Goal: Task Accomplishment & Management: Manage account settings

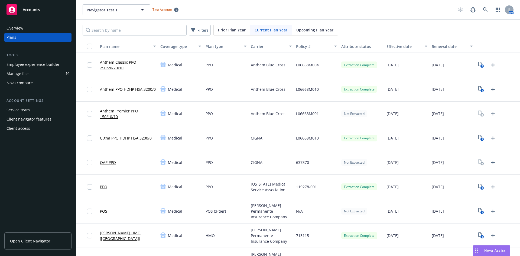
click at [121, 62] on link "Anthem Classic PPO 250/20/20/10" at bounding box center [128, 64] width 56 height 11
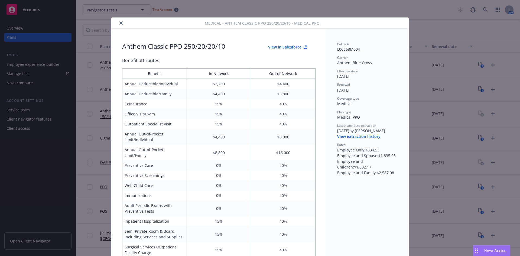
scroll to position [16, 0]
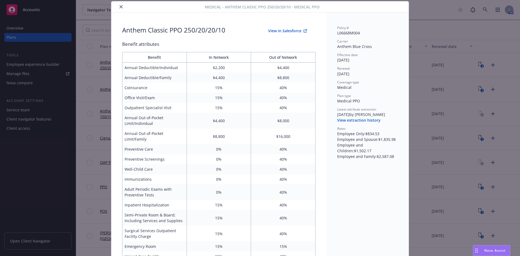
click at [290, 31] on button "View in Salesforce" at bounding box center [287, 30] width 56 height 11
click at [119, 5] on button "close" at bounding box center [121, 7] width 6 height 6
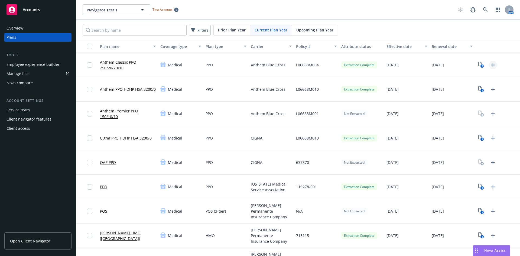
click at [489, 66] on icon "Upload Plan Documents" at bounding box center [492, 65] width 6 height 6
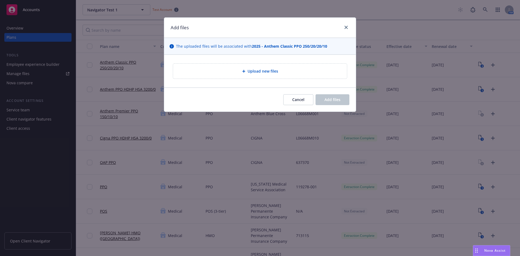
click at [275, 73] on span "Upload new files" at bounding box center [262, 71] width 31 height 6
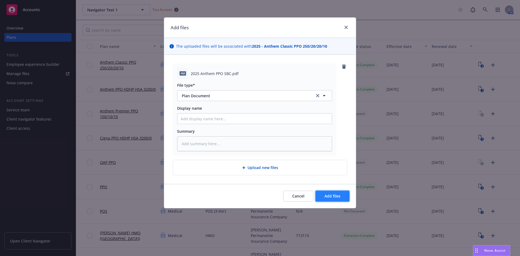
click at [332, 198] on span "Add files" at bounding box center [332, 195] width 16 height 5
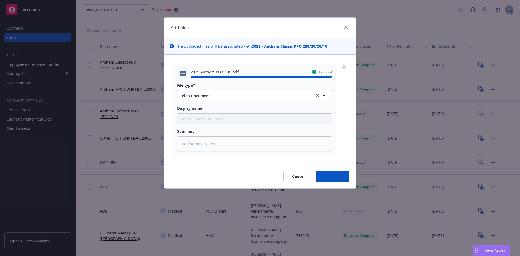
type textarea "x"
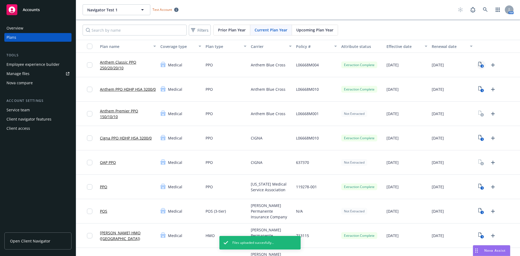
click at [478, 65] on icon "3" at bounding box center [481, 65] width 6 height 6
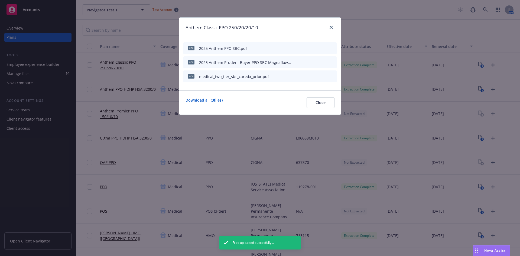
click at [305, 49] on icon "start extraction" at bounding box center [305, 49] width 2 height 2
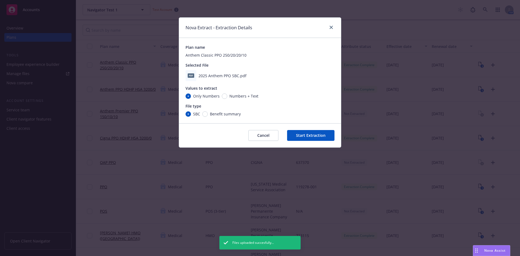
click at [228, 96] on span "Numbers + Text" at bounding box center [242, 96] width 31 height 6
click at [227, 96] on input "Numbers + Text" at bounding box center [224, 95] width 5 height 5
radio input "true"
click at [312, 134] on button "Start Extraction" at bounding box center [310, 135] width 47 height 11
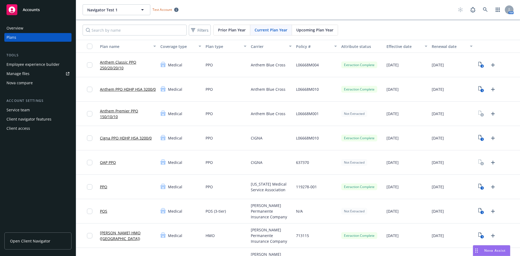
click at [122, 63] on link "Anthem Classic PPO 250/20/20/10" at bounding box center [128, 64] width 56 height 11
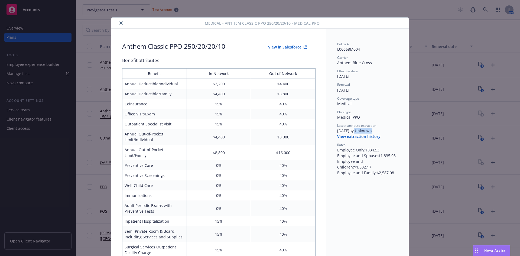
drag, startPoint x: 357, startPoint y: 130, endPoint x: 380, endPoint y: 130, distance: 23.0
click at [380, 130] on div "[DATE] by Unknown" at bounding box center [367, 131] width 61 height 6
click at [341, 187] on div "Policy # L06668M004 Carrier Anthem Blue Cross Effective date [DATE] Renewal [DA…" at bounding box center [367, 235] width 82 height 412
click at [282, 46] on button "View in Salesforce" at bounding box center [287, 47] width 56 height 11
click at [356, 136] on button "View extraction history" at bounding box center [358, 136] width 43 height 5
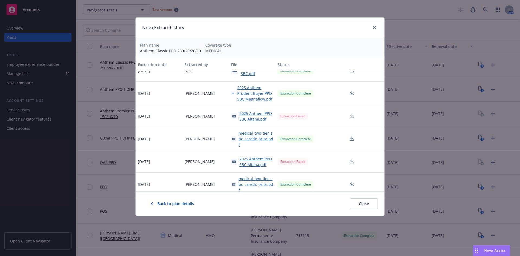
scroll to position [16, 0]
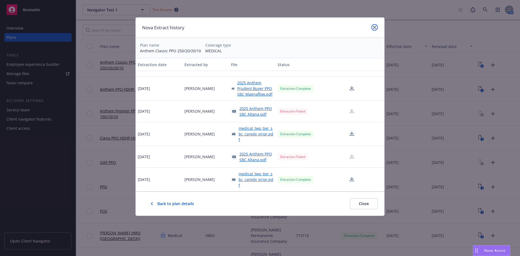
click at [375, 26] on icon "close" at bounding box center [374, 27] width 3 height 3
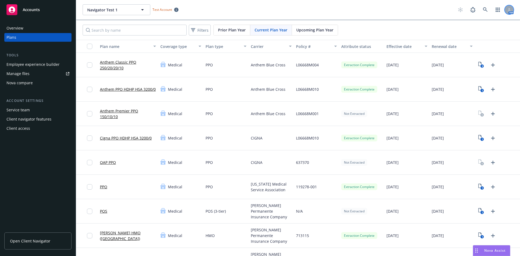
click at [504, 9] on div at bounding box center [508, 9] width 9 height 9
click at [398, 12] on div "Navigator Test 1 Navigator Test 1 Test Account" at bounding box center [269, 9] width 372 height 11
drag, startPoint x: 121, startPoint y: 62, endPoint x: 287, endPoint y: 101, distance: 171.3
click at [121, 62] on link "Anthem Classic PPO 250/20/20/10" at bounding box center [128, 64] width 56 height 11
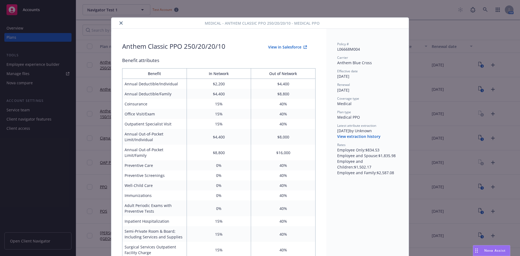
scroll to position [16, 0]
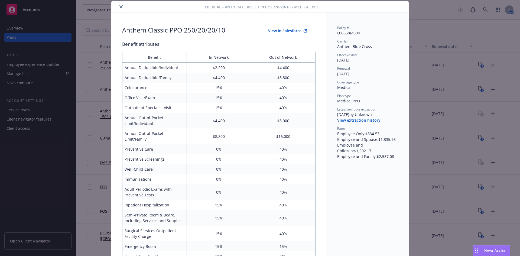
click at [360, 121] on button "View extraction history" at bounding box center [358, 119] width 43 height 5
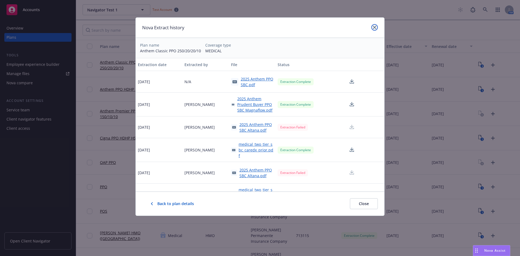
click at [377, 28] on link "close" at bounding box center [374, 27] width 6 height 6
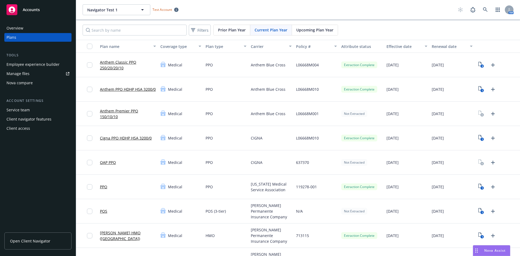
click at [126, 63] on link "Anthem Classic PPO 250/20/20/10" at bounding box center [128, 64] width 56 height 11
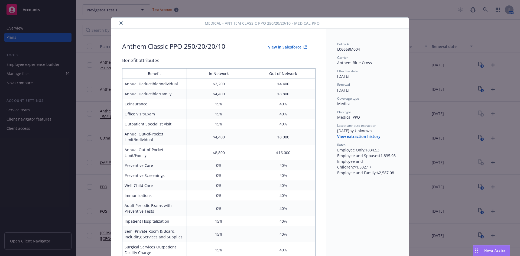
scroll to position [16, 0]
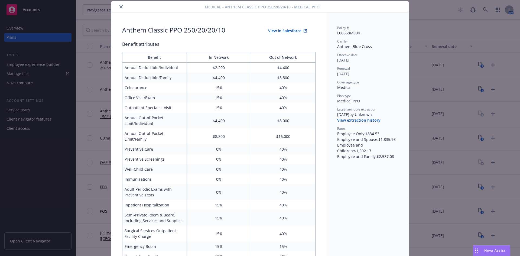
click at [353, 119] on button "View extraction history" at bounding box center [358, 119] width 43 height 5
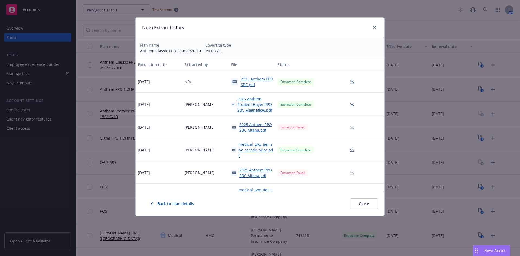
click at [247, 86] on span "2025 Anthem PPO SBC.pdf" at bounding box center [257, 81] width 33 height 11
click at [374, 28] on icon "close" at bounding box center [374, 27] width 3 height 3
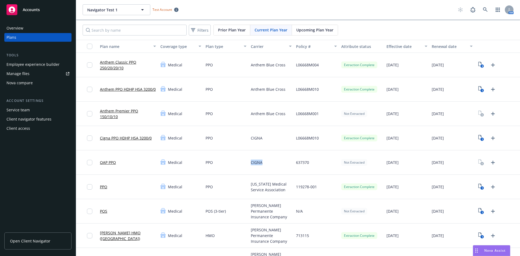
drag, startPoint x: 268, startPoint y: 162, endPoint x: 243, endPoint y: 163, distance: 25.5
click at [243, 163] on div "OAP PPO Medical PPO CIGNA 637370 Not Extracted [DATE] [DATE]" at bounding box center [298, 162] width 444 height 24
click at [214, 167] on div "PPO" at bounding box center [225, 162] width 45 height 24
click at [109, 162] on link "OAP PPO" at bounding box center [108, 162] width 16 height 6
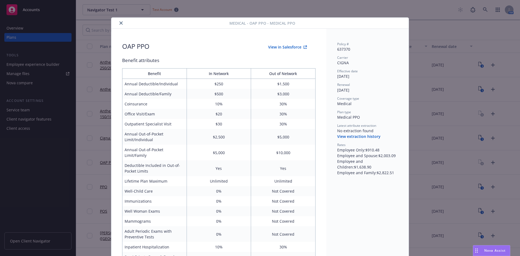
scroll to position [16, 0]
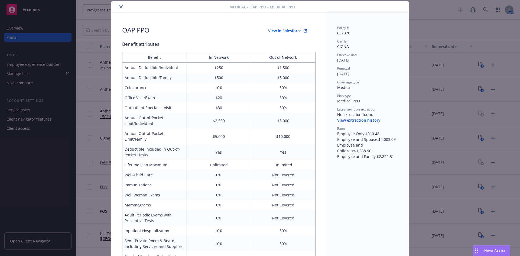
click at [287, 32] on button "View in Salesforce" at bounding box center [287, 30] width 56 height 11
click at [348, 120] on button "View extraction history" at bounding box center [358, 119] width 43 height 5
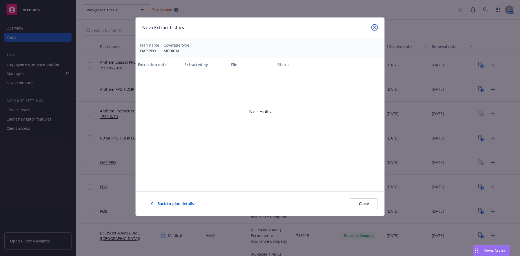
click at [373, 28] on icon "close" at bounding box center [374, 27] width 3 height 3
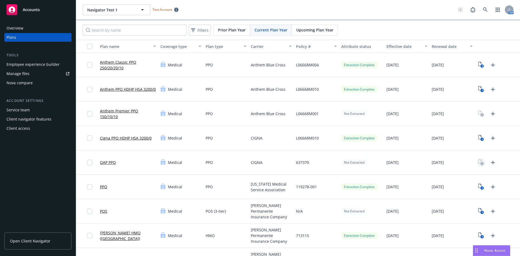
click at [480, 162] on rect "View Plan Documents" at bounding box center [482, 164] width 4 height 4
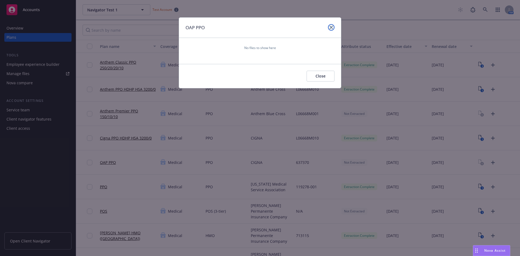
click at [330, 27] on icon "close" at bounding box center [330, 27] width 3 height 3
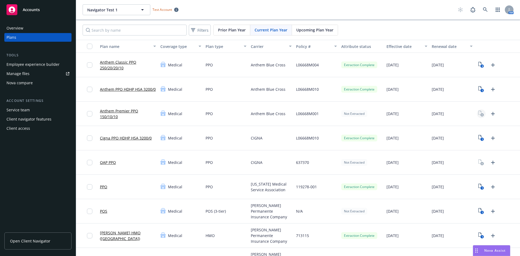
click at [478, 112] on icon "View Plan Documents" at bounding box center [481, 113] width 6 height 6
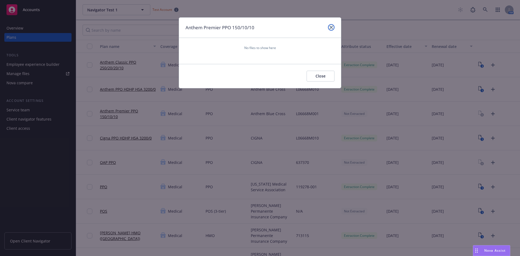
click at [331, 26] on icon "close" at bounding box center [330, 27] width 3 height 3
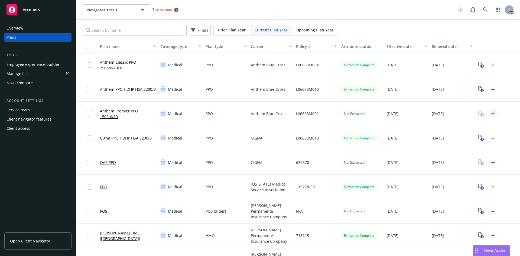
click at [491, 113] on icon "Upload Plan Documents" at bounding box center [493, 114] width 4 height 4
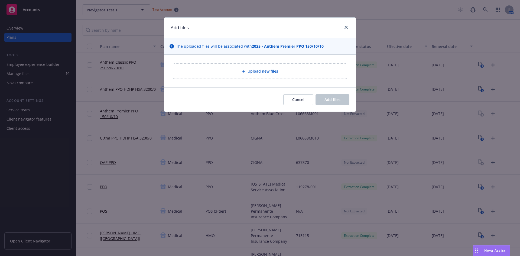
click at [258, 74] on span "Upload new files" at bounding box center [262, 71] width 31 height 6
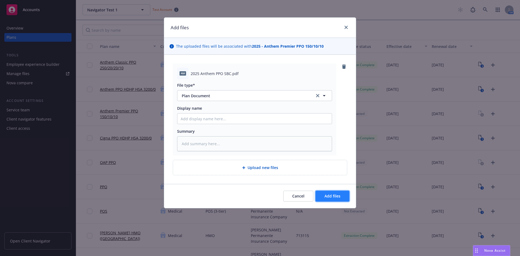
click at [339, 196] on span "Add files" at bounding box center [332, 195] width 16 height 5
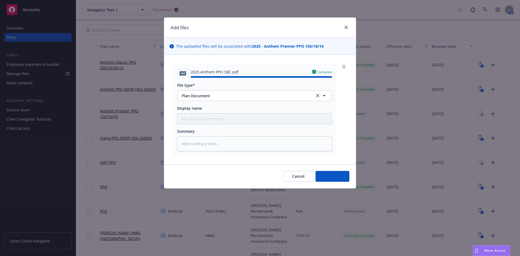
type textarea "x"
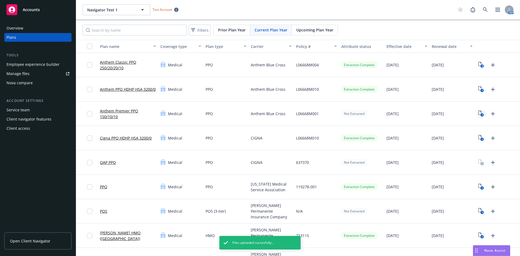
click at [478, 113] on icon "1" at bounding box center [481, 113] width 6 height 6
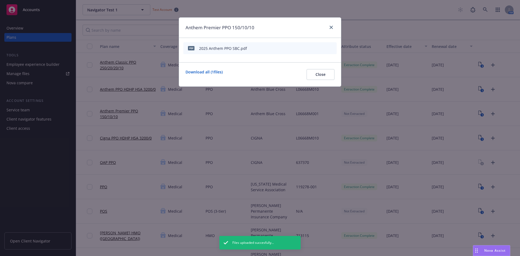
click at [304, 47] on icon "start extraction" at bounding box center [304, 48] width 6 height 6
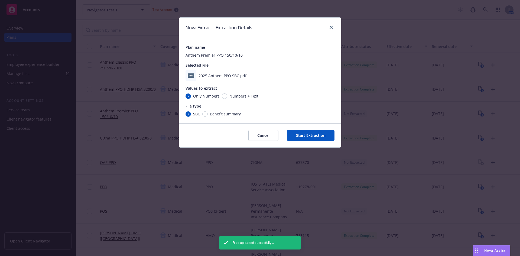
click at [237, 97] on span "Numbers + Text" at bounding box center [243, 96] width 29 height 6
click at [227, 97] on input "Numbers + Text" at bounding box center [224, 95] width 5 height 5
radio input "true"
click at [319, 136] on button "Start Extraction" at bounding box center [310, 135] width 47 height 11
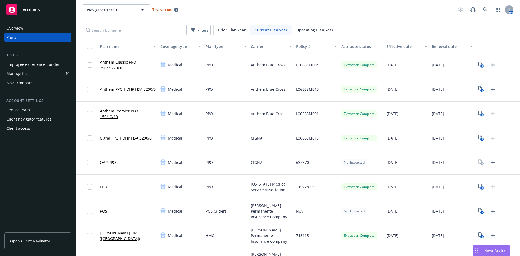
drag, startPoint x: 129, startPoint y: 112, endPoint x: 145, endPoint y: 123, distance: 19.7
click at [129, 112] on link "Anthem Premier PPO 150/10/10" at bounding box center [128, 113] width 56 height 11
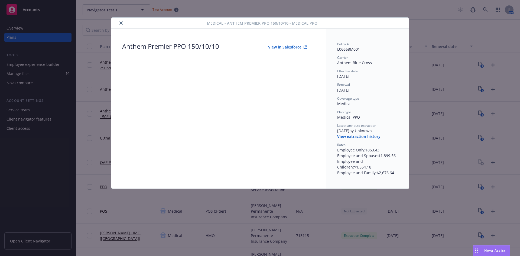
click at [123, 23] on button "close" at bounding box center [121, 23] width 6 height 6
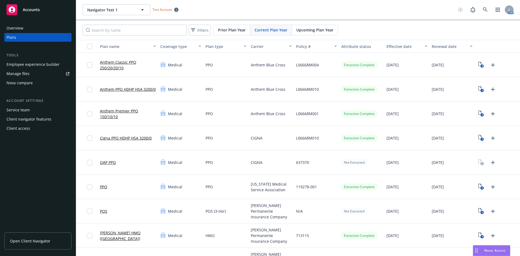
click at [111, 112] on link "Anthem Premier PPO 150/10/10" at bounding box center [128, 113] width 56 height 11
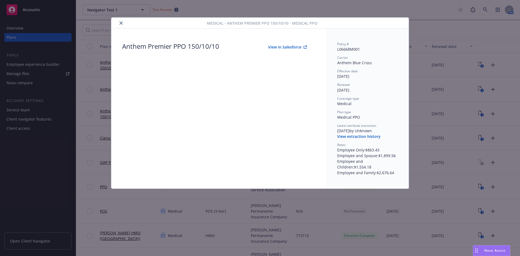
click at [122, 24] on icon "close" at bounding box center [120, 22] width 3 height 3
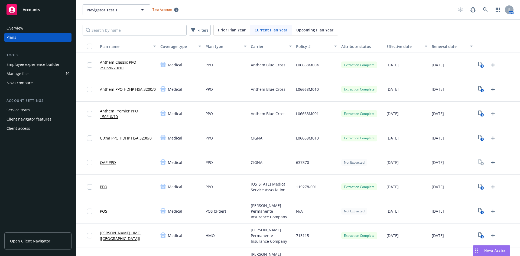
click at [117, 110] on link "Anthem Premier PPO 150/10/10" at bounding box center [128, 113] width 56 height 11
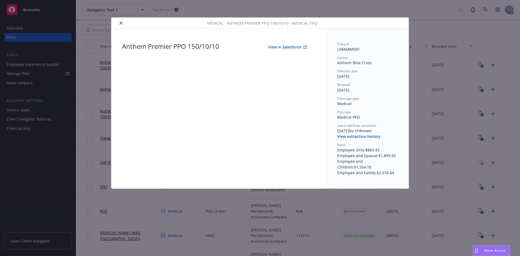
click at [277, 47] on button "View in Salesforce" at bounding box center [287, 47] width 56 height 11
click at [122, 22] on icon "close" at bounding box center [120, 22] width 3 height 3
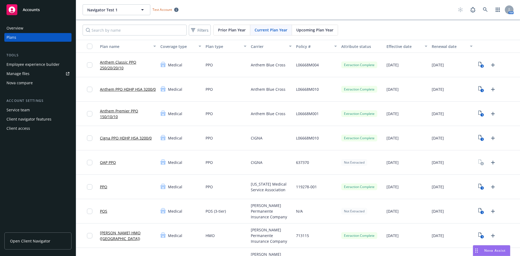
click at [115, 112] on link "Anthem Premier PPO 150/10/10" at bounding box center [128, 113] width 56 height 11
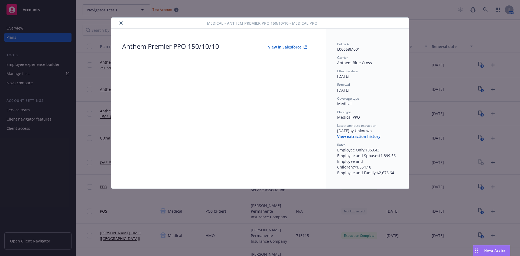
click at [256, 76] on div "Anthem Premier PPO 150/10/10 View in Salesforce" at bounding box center [218, 109] width 215 height 160
click at [344, 135] on button "View extraction history" at bounding box center [358, 136] width 43 height 5
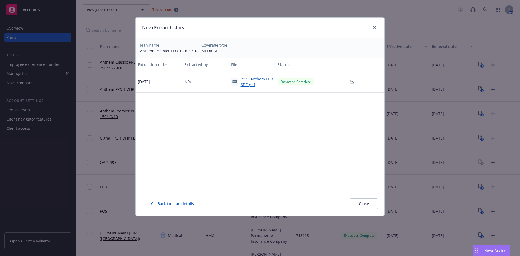
click at [251, 128] on div "Extraction date Extracted by File Status [DATE] N/A 2025 Anthem PPO SBC.pdf Ext…" at bounding box center [260, 124] width 248 height 133
drag, startPoint x: 374, startPoint y: 28, endPoint x: 337, endPoint y: 28, distance: 37.1
click at [374, 28] on icon "close" at bounding box center [374, 27] width 3 height 3
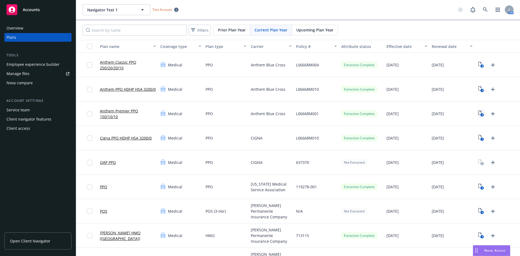
click at [478, 113] on icon "1" at bounding box center [481, 113] width 6 height 6
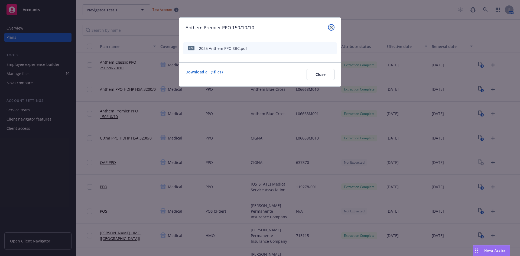
click at [330, 26] on icon "close" at bounding box center [330, 27] width 3 height 3
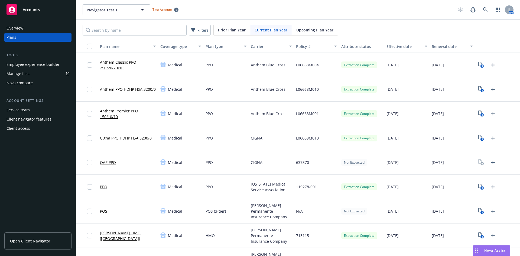
scroll to position [189, 0]
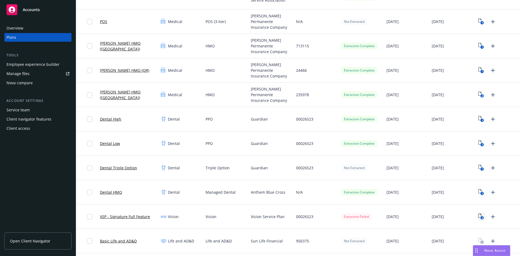
click at [478, 216] on icon "2" at bounding box center [481, 216] width 6 height 6
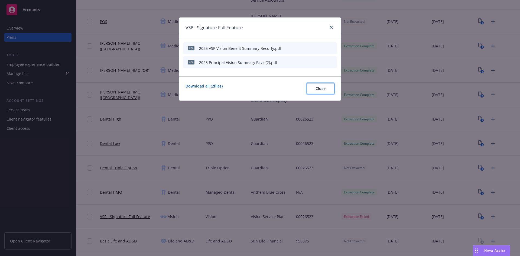
click at [323, 90] on span "Close" at bounding box center [320, 88] width 10 height 5
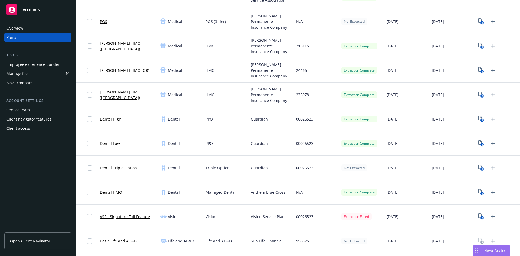
click at [124, 216] on link "VSP - Signature Full Feature" at bounding box center [125, 217] width 50 height 6
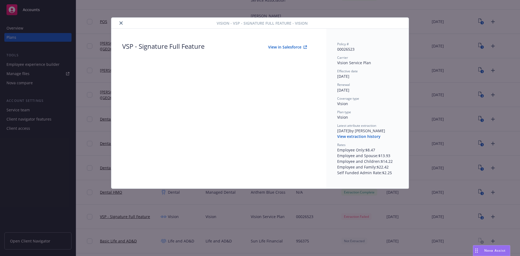
click at [367, 136] on button "View extraction history" at bounding box center [358, 136] width 43 height 5
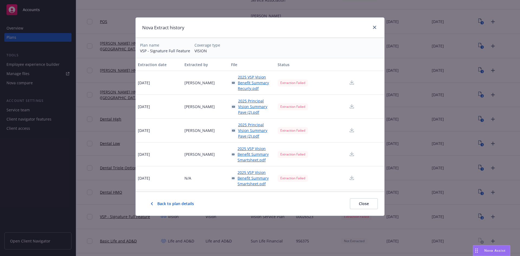
click at [364, 202] on button "Close" at bounding box center [364, 203] width 28 height 11
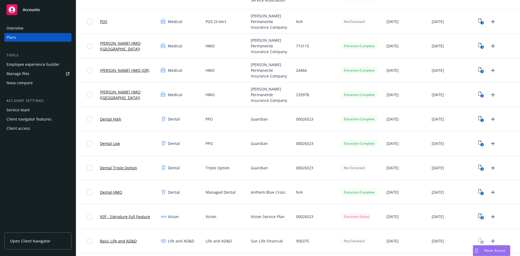
click at [478, 215] on icon "2" at bounding box center [481, 216] width 6 height 6
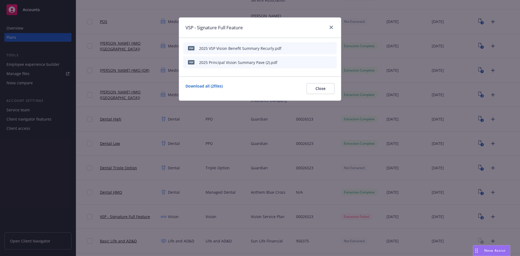
click at [303, 46] on icon "start extraction" at bounding box center [304, 48] width 6 height 6
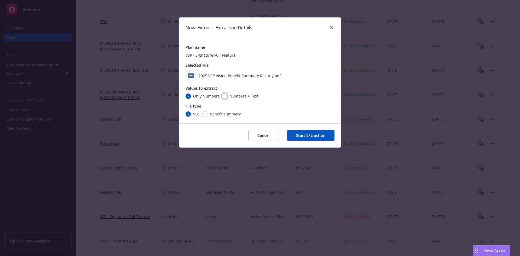
click at [226, 96] on input "Numbers + Text" at bounding box center [224, 95] width 5 height 5
radio input "true"
click at [308, 136] on button "Start Extraction" at bounding box center [310, 135] width 47 height 11
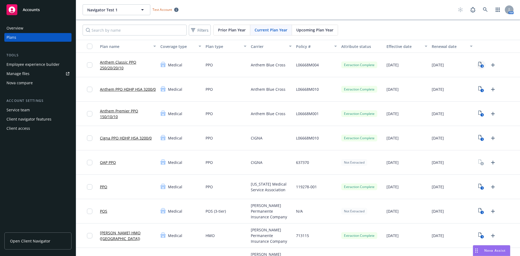
click at [478, 64] on icon "3" at bounding box center [481, 65] width 6 height 6
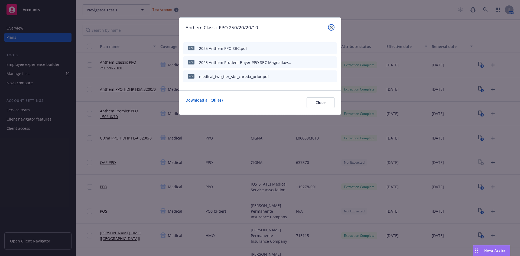
click at [329, 27] on link "close" at bounding box center [331, 27] width 6 height 6
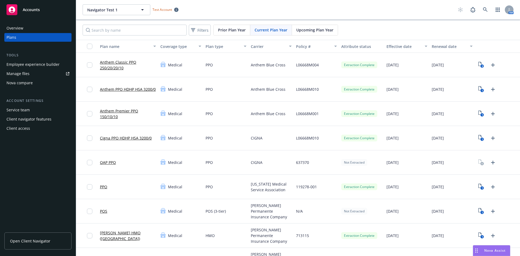
click at [117, 63] on link "Anthem Classic PPO 250/20/20/10" at bounding box center [128, 64] width 56 height 11
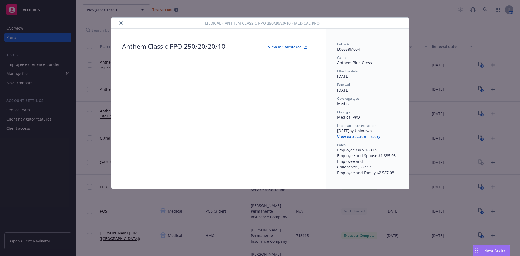
click at [361, 137] on button "View extraction history" at bounding box center [358, 136] width 43 height 5
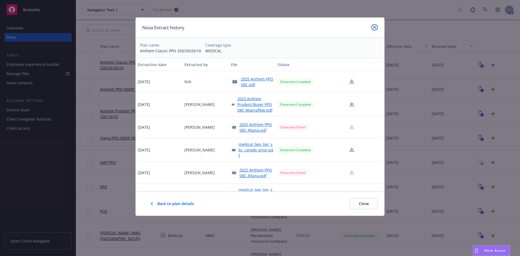
drag, startPoint x: 375, startPoint y: 25, endPoint x: 357, endPoint y: 128, distance: 104.3
click at [375, 25] on link "close" at bounding box center [374, 27] width 6 height 6
